Goal: Task Accomplishment & Management: Manage account settings

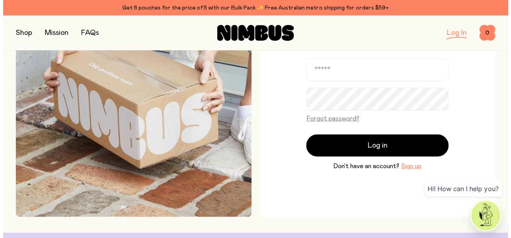
scroll to position [79, 0]
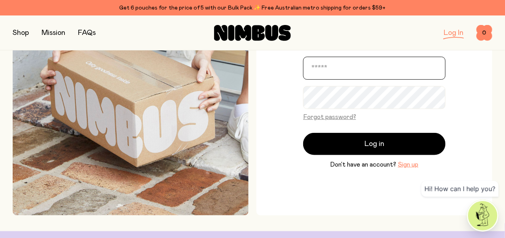
click at [366, 68] on input "email" at bounding box center [374, 68] width 143 height 23
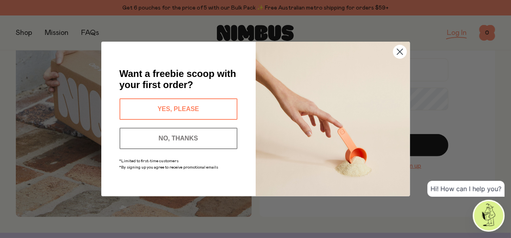
click at [198, 132] on button "NO, THANKS" at bounding box center [179, 138] width 118 height 21
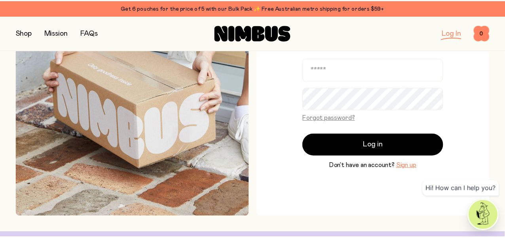
scroll to position [78, 0]
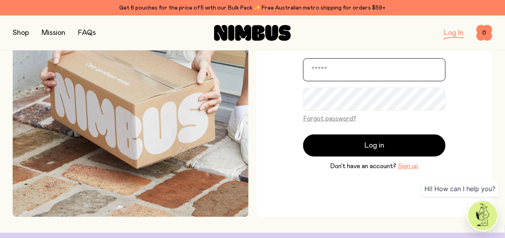
click at [397, 67] on input "email" at bounding box center [374, 69] width 143 height 23
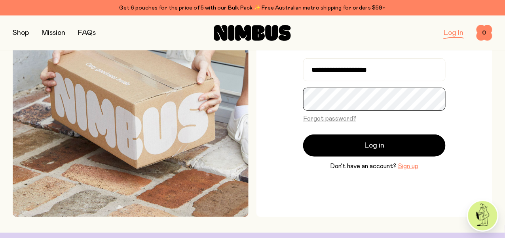
scroll to position [76, 0]
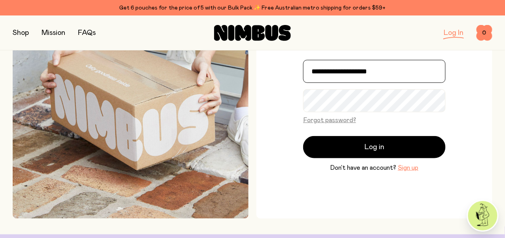
click at [395, 70] on input "**********" at bounding box center [374, 71] width 143 height 23
type input "**********"
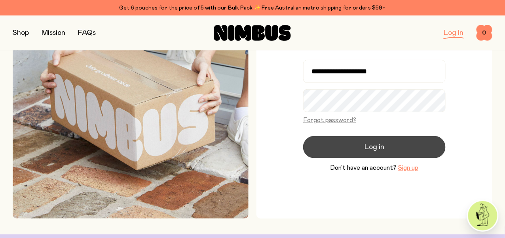
click at [381, 147] on span "Log in" at bounding box center [375, 146] width 20 height 11
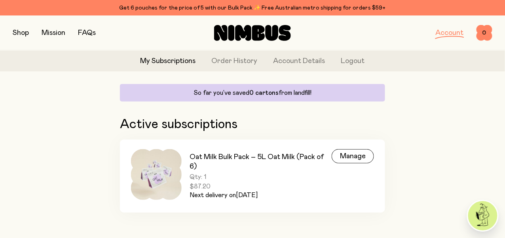
scroll to position [76, 0]
click at [357, 149] on div "Manage" at bounding box center [353, 156] width 42 height 14
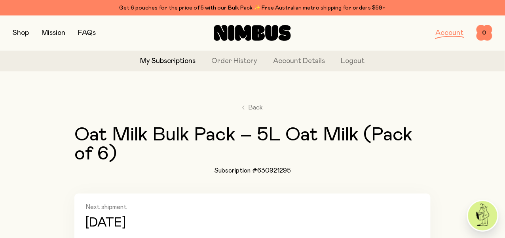
click at [158, 60] on link "My Subscriptions" at bounding box center [168, 61] width 55 height 11
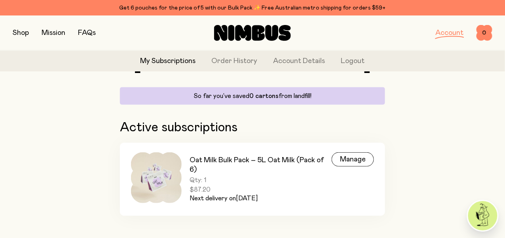
scroll to position [76, 0]
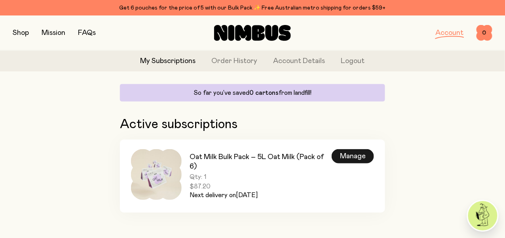
click at [362, 153] on div "Manage" at bounding box center [353, 156] width 42 height 14
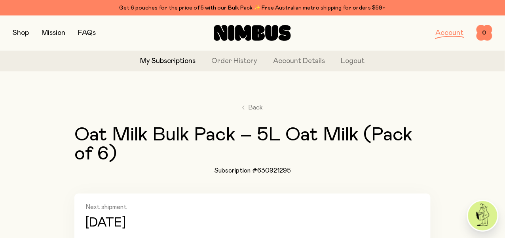
click at [449, 32] on link "Account" at bounding box center [450, 32] width 28 height 7
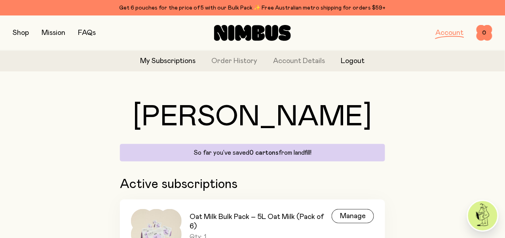
click at [356, 61] on button "Logout" at bounding box center [353, 61] width 24 height 11
